Goal: Check status: Check status

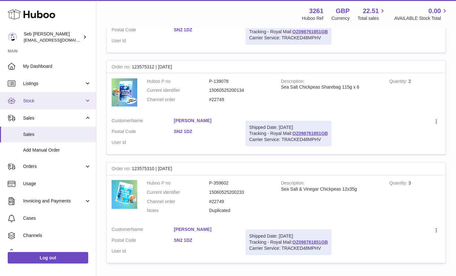
click at [30, 101] on span "Stock" at bounding box center [53, 101] width 61 height 6
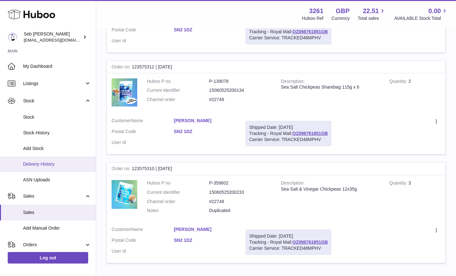
click at [42, 161] on link "Delivery History" at bounding box center [48, 165] width 96 height 16
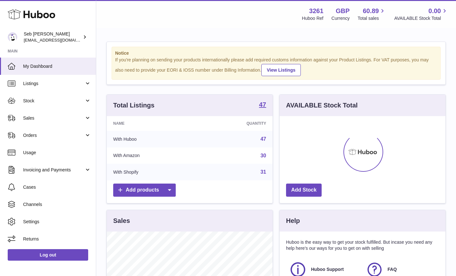
scroll to position [100, 166]
click at [50, 100] on span "Stock" at bounding box center [53, 101] width 61 height 6
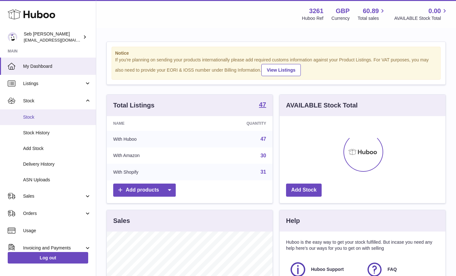
click at [28, 116] on span "Stock" at bounding box center [57, 117] width 68 height 6
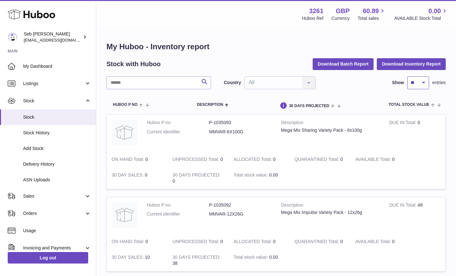
click at [424, 83] on select "** ** ** ***" at bounding box center [418, 83] width 22 height 13
select select "***"
click at [407, 77] on select "** ** ** ***" at bounding box center [418, 83] width 22 height 13
click at [214, 106] on span "Description" at bounding box center [210, 105] width 26 height 4
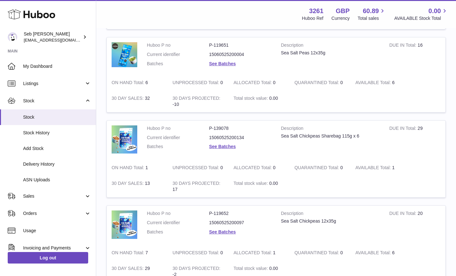
scroll to position [802, 0]
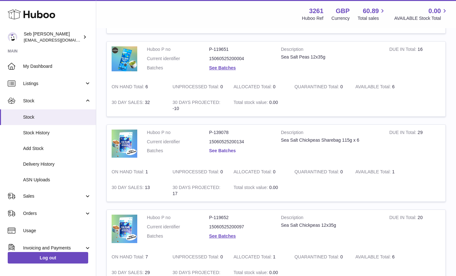
click at [225, 150] on link "See Batches" at bounding box center [222, 150] width 27 height 5
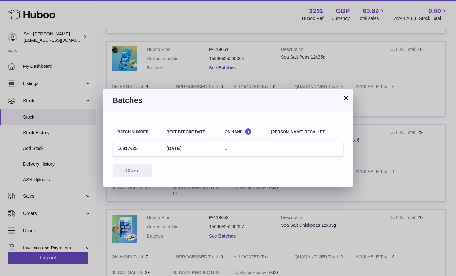
click at [344, 100] on button "×" at bounding box center [346, 98] width 8 height 8
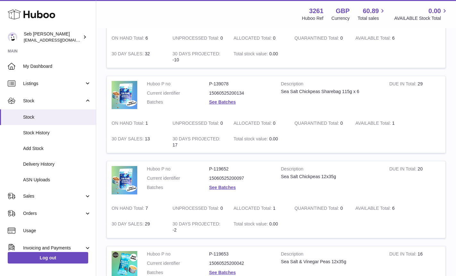
scroll to position [880, 0]
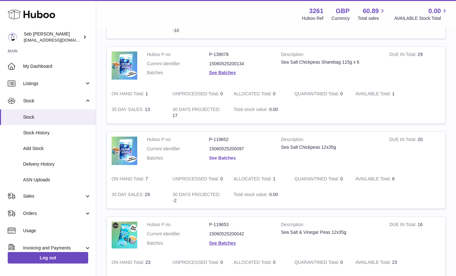
click at [228, 158] on link "See Batches" at bounding box center [222, 158] width 27 height 5
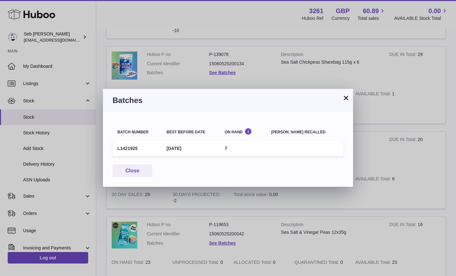
click at [343, 99] on button "×" at bounding box center [346, 98] width 8 height 8
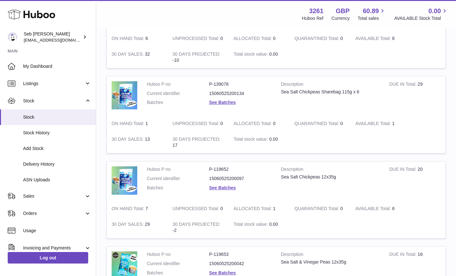
scroll to position [847, 0]
